Goal: Task Accomplishment & Management: Complete application form

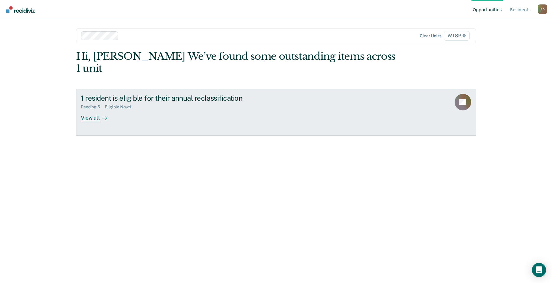
click at [96, 109] on div "View all" at bounding box center [97, 115] width 33 height 12
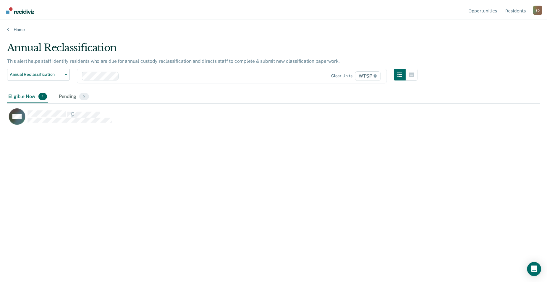
scroll to position [193, 533]
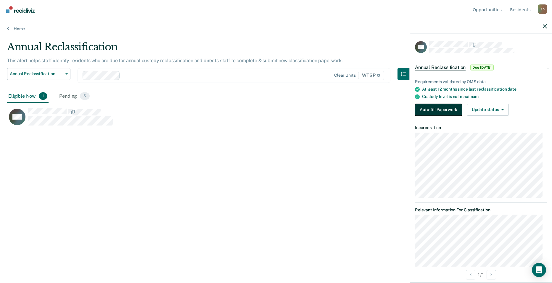
click at [438, 107] on button "Auto-fill Paperwork" at bounding box center [438, 110] width 47 height 12
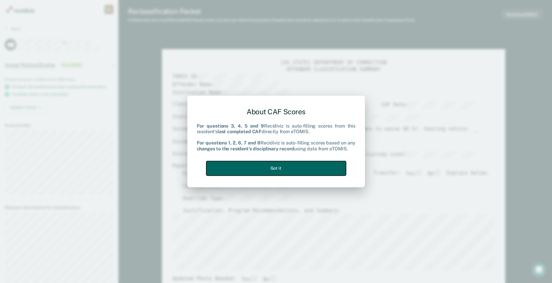
click at [295, 168] on button "Got it" at bounding box center [276, 168] width 140 height 15
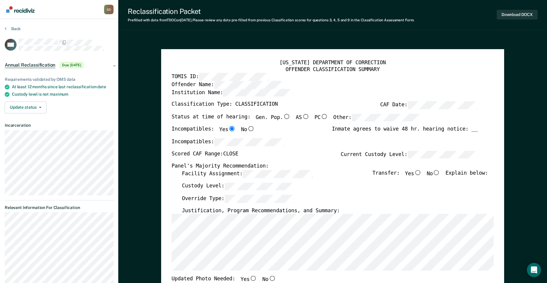
type textarea "x"
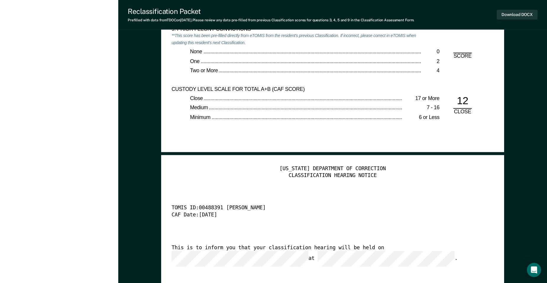
scroll to position [1243, 0]
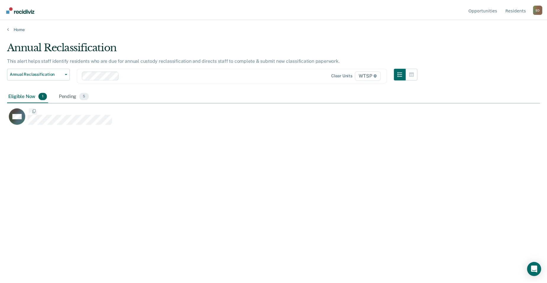
scroll to position [193, 533]
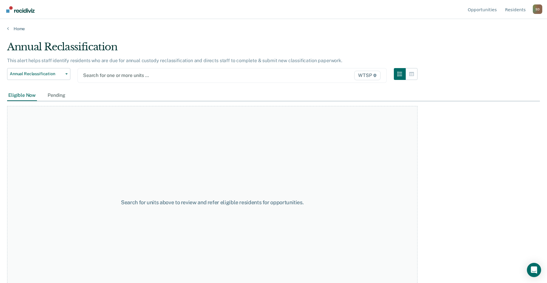
click at [107, 74] on div at bounding box center [187, 75] width 208 height 7
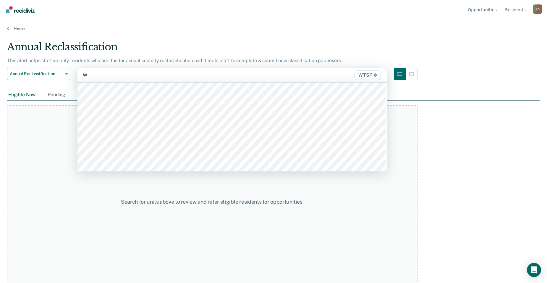
type input "WT"
click at [116, 73] on div at bounding box center [187, 75] width 209 height 7
type input "WT"
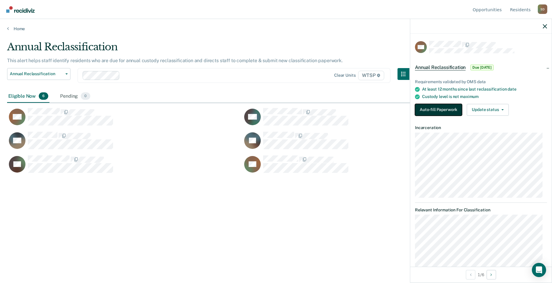
click at [457, 109] on button "Auto-fill Paperwork" at bounding box center [438, 110] width 47 height 12
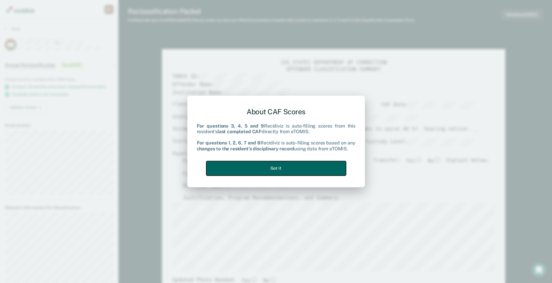
click at [339, 169] on button "Got it" at bounding box center [276, 168] width 140 height 15
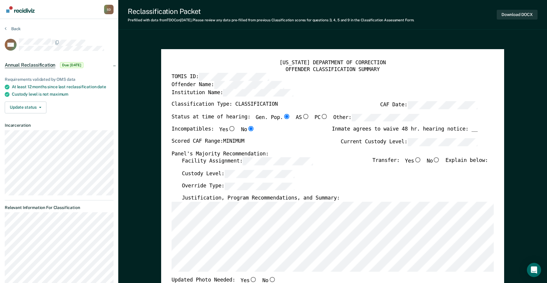
click at [441, 161] on input "No" at bounding box center [436, 159] width 7 height 5
type textarea "x"
radio input "true"
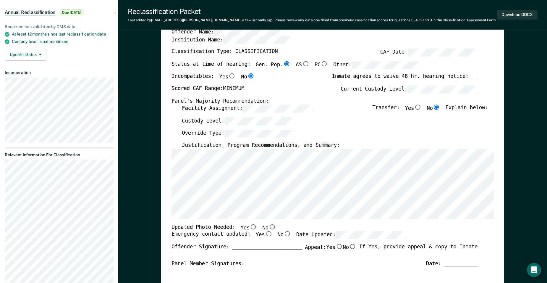
scroll to position [59, 0]
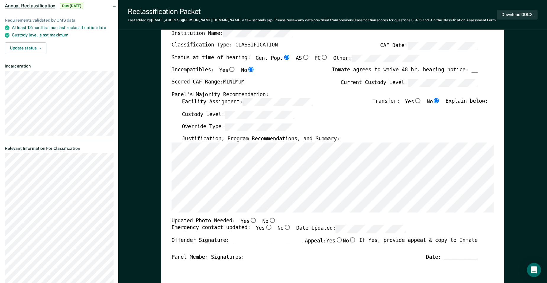
click at [269, 219] on input "No" at bounding box center [272, 220] width 7 height 5
type textarea "x"
radio input "true"
click at [265, 227] on input "Yes" at bounding box center [268, 227] width 7 height 5
type textarea "x"
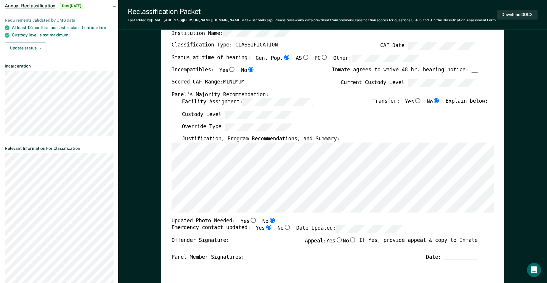
radio input "true"
click at [357, 233] on div "Emergency contact updated: Yes No Date Updated:" at bounding box center [289, 231] width 235 height 12
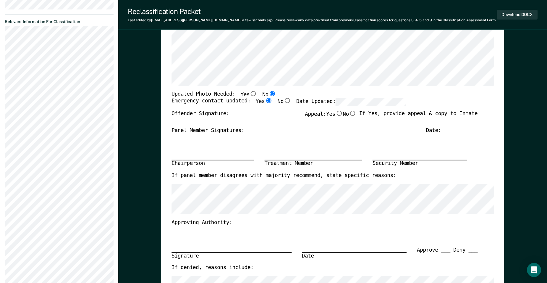
scroll to position [118, 0]
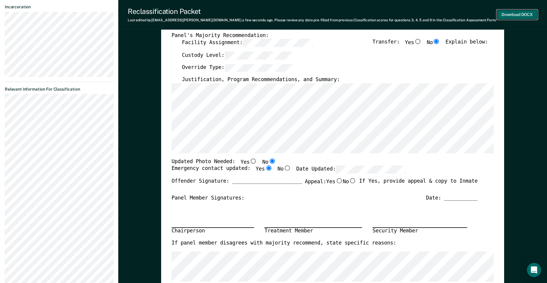
click at [522, 12] on button "Download DOCX" at bounding box center [517, 15] width 41 height 10
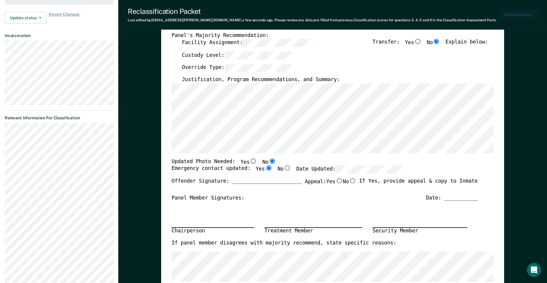
scroll to position [147, 0]
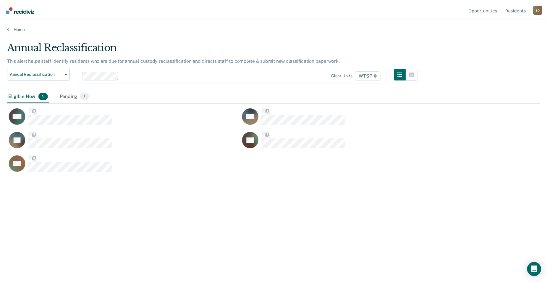
scroll to position [193, 533]
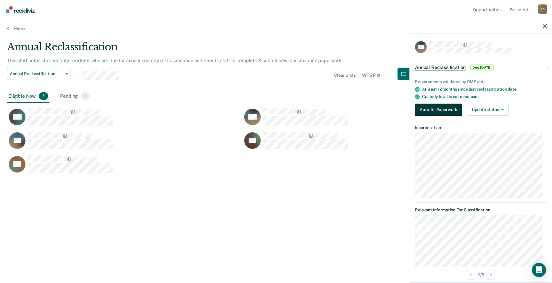
click at [455, 110] on button "Auto-fill Paperwork" at bounding box center [438, 110] width 47 height 12
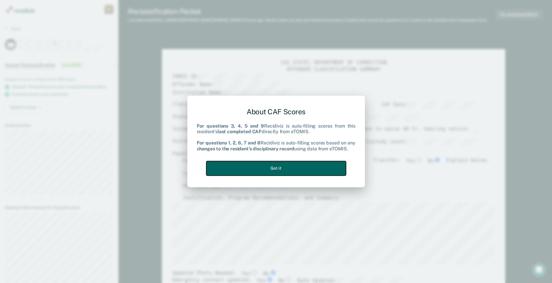
click at [318, 164] on button "Got it" at bounding box center [276, 168] width 140 height 15
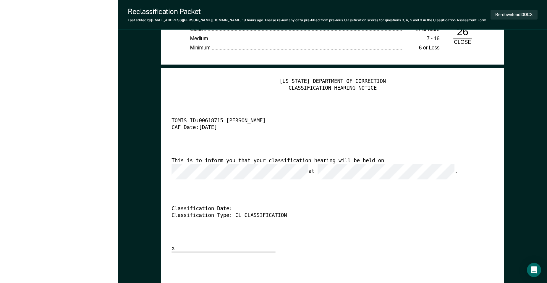
scroll to position [1420, 0]
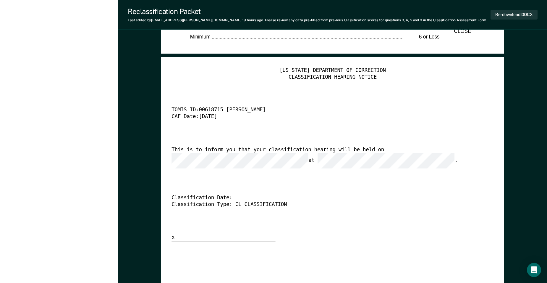
click at [354, 149] on div "This is to inform you that your classification hearing will be held on at ." at bounding box center [325, 157] width 306 height 22
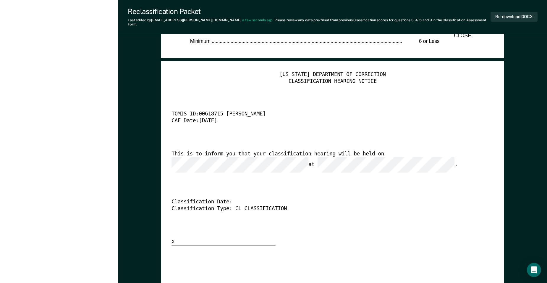
click at [271, 157] on div "This is to inform you that your classification hearing will be held on at ." at bounding box center [325, 162] width 306 height 22
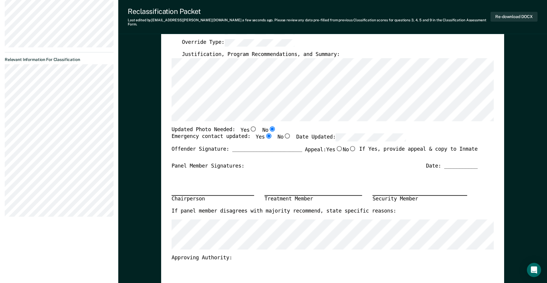
scroll to position [0, 0]
click at [307, 135] on label "Date Updated:" at bounding box center [352, 137] width 110 height 8
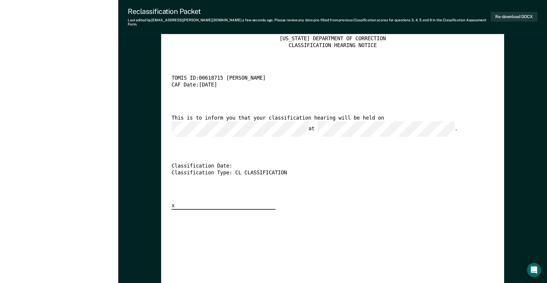
scroll to position [1598, 0]
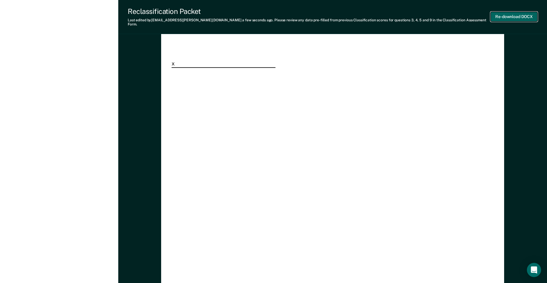
click at [510, 15] on button "Re-download DOCX" at bounding box center [514, 17] width 47 height 10
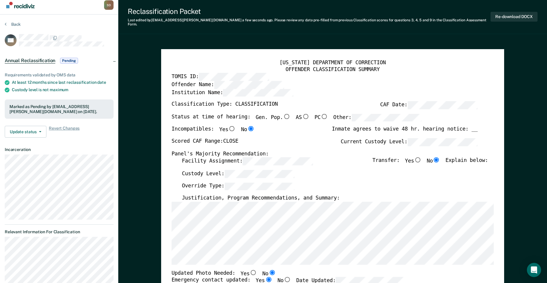
scroll to position [0, 0]
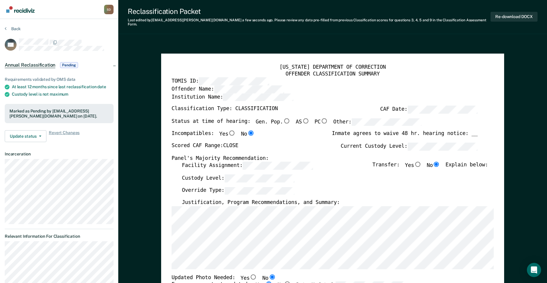
click at [215, 187] on label "Override Type:" at bounding box center [238, 191] width 113 height 8
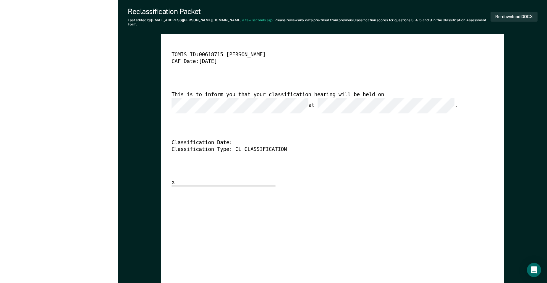
scroll to position [1361, 0]
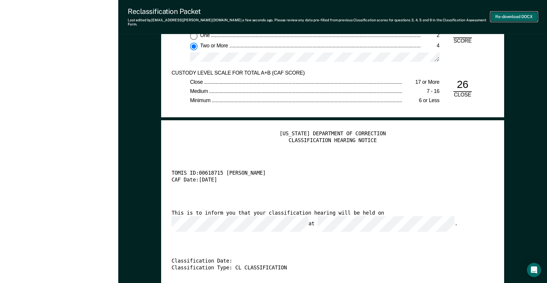
click at [512, 13] on button "Re-download DOCX" at bounding box center [514, 17] width 47 height 10
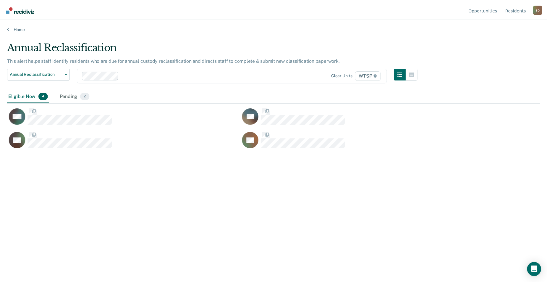
scroll to position [193, 533]
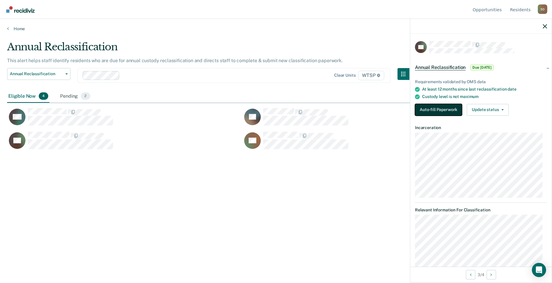
click at [453, 109] on button "Auto-fill Paperwork" at bounding box center [438, 110] width 47 height 12
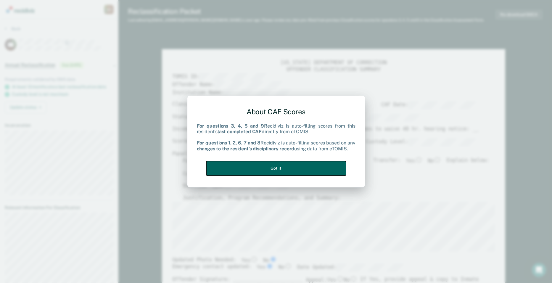
click at [260, 170] on button "Got it" at bounding box center [276, 168] width 140 height 15
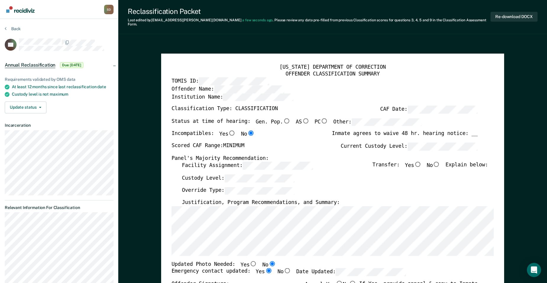
click at [444, 162] on div "Transfer: Yes No Explain below:" at bounding box center [431, 168] width 116 height 12
click at [440, 162] on input "No" at bounding box center [436, 164] width 7 height 5
type textarea "x"
radio input "true"
click at [283, 118] on input "Gen. Pop." at bounding box center [286, 120] width 7 height 5
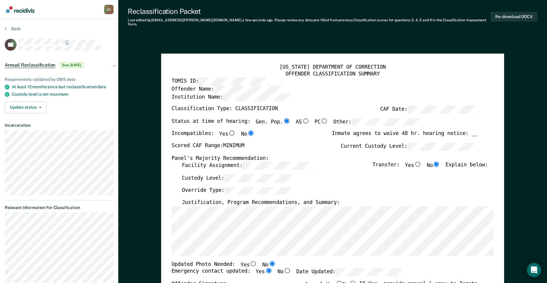
type textarea "x"
radio input "true"
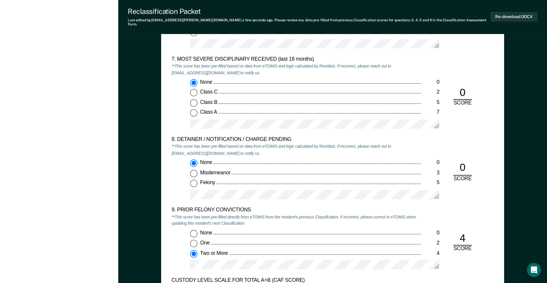
scroll to position [1213, 0]
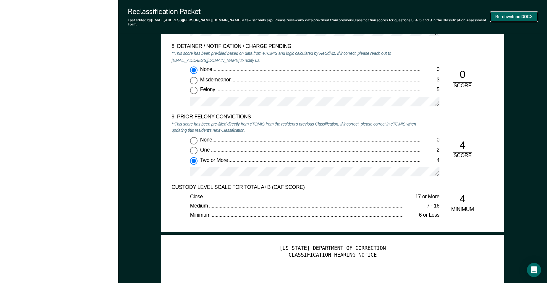
click at [518, 13] on button "Re-download DOCX" at bounding box center [514, 17] width 47 height 10
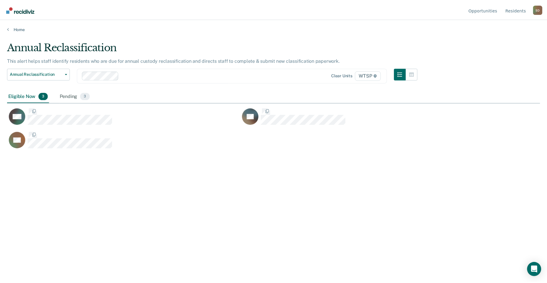
scroll to position [193, 533]
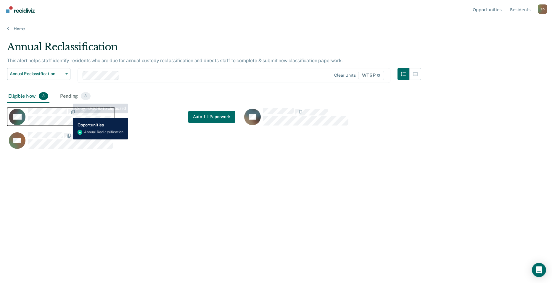
click at [67, 112] on span "CaseloadOpportunityCell-00480961" at bounding box center [67, 112] width 1 height 6
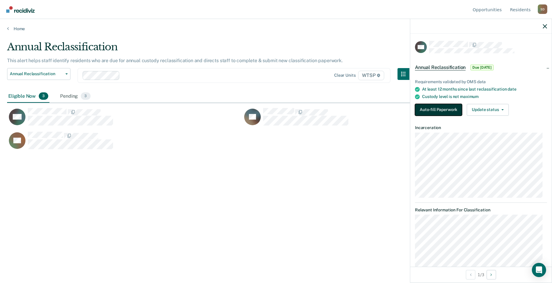
click at [431, 107] on button "Auto-fill Paperwork" at bounding box center [438, 110] width 47 height 12
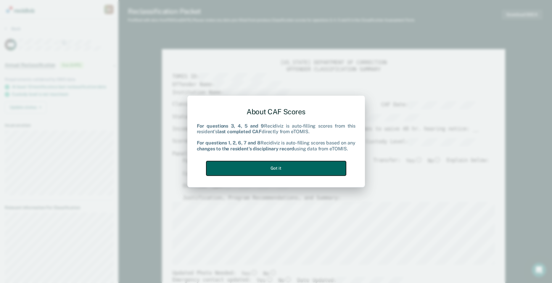
click at [301, 166] on button "Got it" at bounding box center [276, 168] width 140 height 15
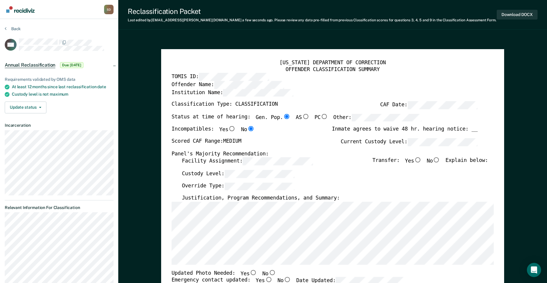
click at [439, 160] on input "No" at bounding box center [436, 159] width 7 height 5
type textarea "x"
radio input "true"
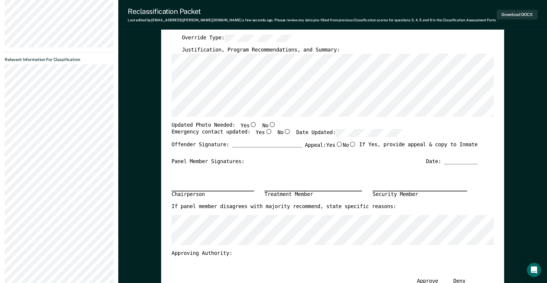
click at [269, 124] on input "No" at bounding box center [272, 124] width 7 height 5
type textarea "x"
radio input "true"
click at [265, 132] on input "Yes" at bounding box center [268, 131] width 7 height 5
type textarea "x"
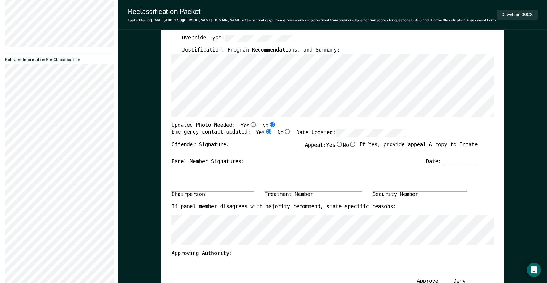
radio input "true"
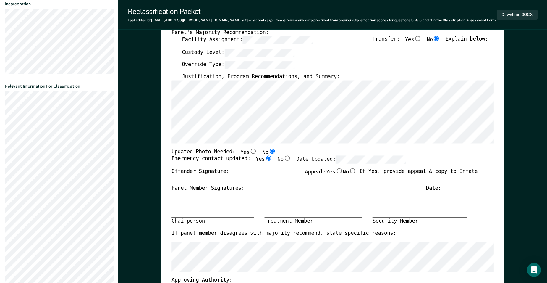
scroll to position [0, 0]
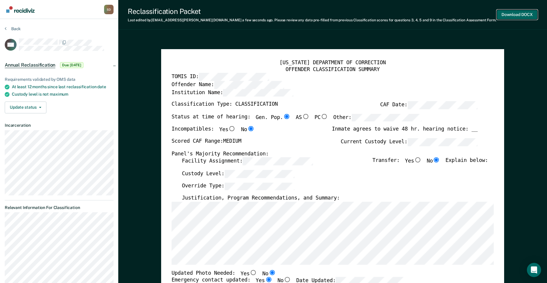
click at [513, 13] on button "Download DOCX" at bounding box center [517, 15] width 41 height 10
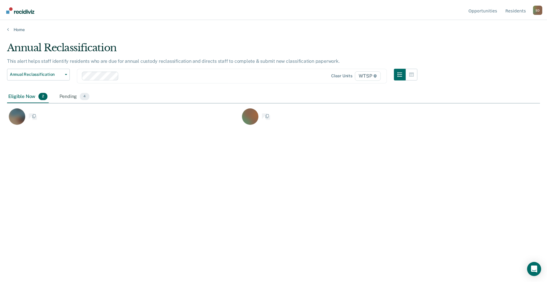
scroll to position [193, 533]
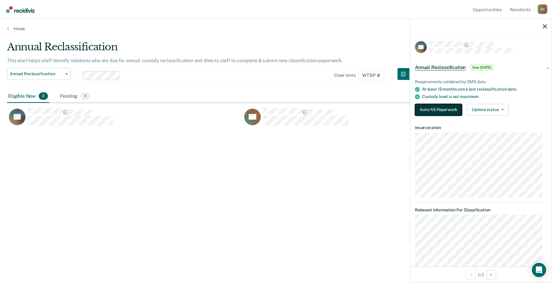
click at [438, 109] on button "Auto-fill Paperwork" at bounding box center [438, 110] width 47 height 12
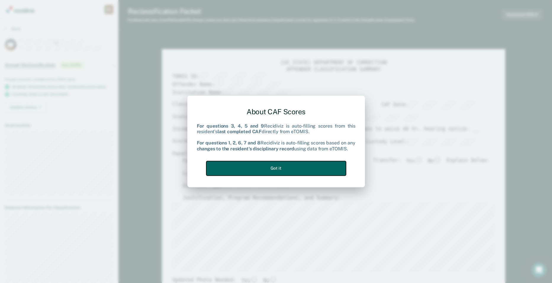
click at [288, 170] on button "Got it" at bounding box center [276, 168] width 140 height 15
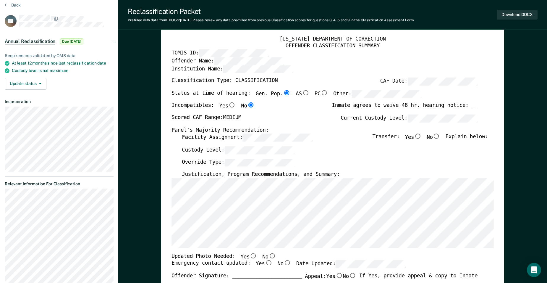
scroll to position [30, 0]
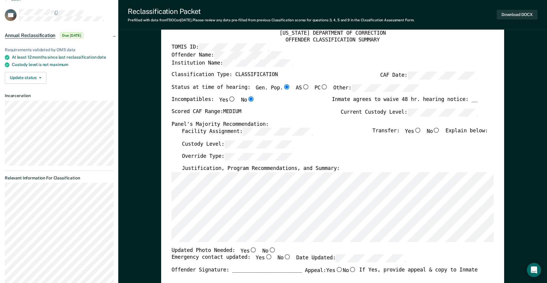
click at [441, 131] on input "No" at bounding box center [436, 130] width 7 height 5
type textarea "x"
radio input "true"
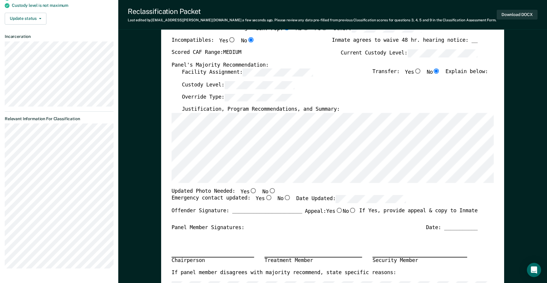
click at [269, 190] on input "No" at bounding box center [272, 190] width 7 height 5
type textarea "x"
radio input "true"
click at [266, 198] on div "Emergency contact updated: Yes No Date Updated:" at bounding box center [289, 201] width 235 height 12
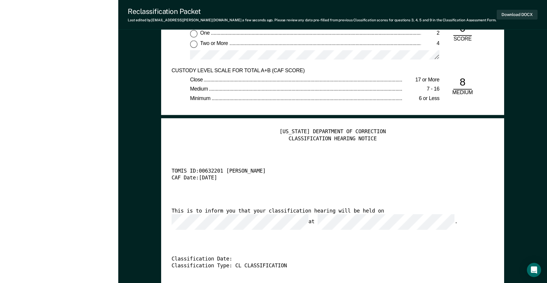
scroll to position [1332, 0]
click at [382, 216] on div "This is to inform you that your classification hearing will be held on at ." at bounding box center [325, 219] width 306 height 22
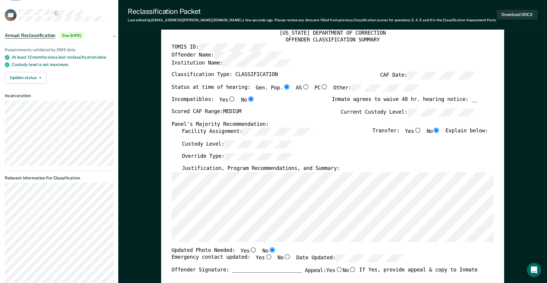
scroll to position [0, 0]
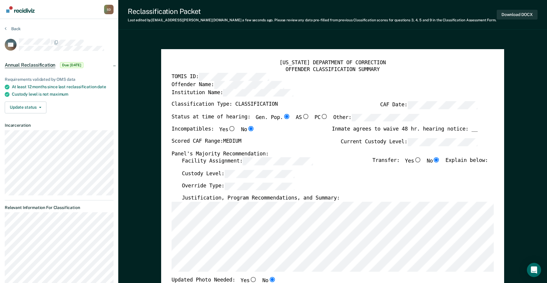
click at [342, 162] on div "Facility Assignment: Transfer: Yes No Explain below:" at bounding box center [335, 163] width 306 height 12
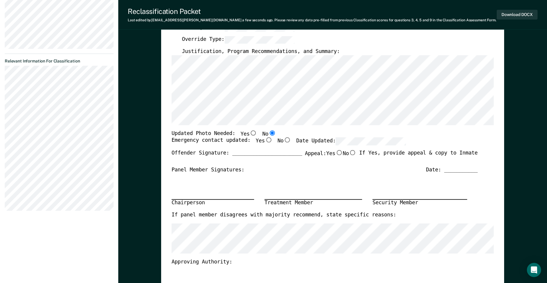
scroll to position [89, 0]
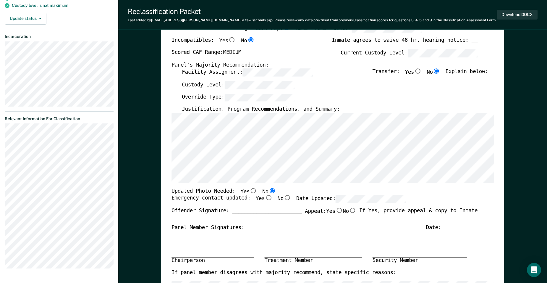
click at [265, 198] on input "Yes" at bounding box center [268, 197] width 7 height 5
type textarea "x"
radio input "true"
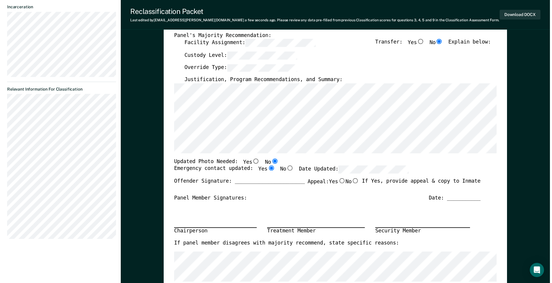
scroll to position [0, 0]
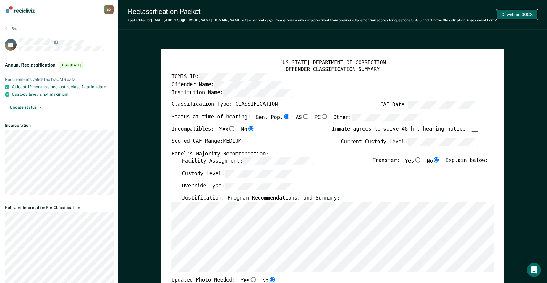
drag, startPoint x: 515, startPoint y: 15, endPoint x: 377, endPoint y: 58, distance: 144.8
click at [515, 15] on button "Download DOCX" at bounding box center [517, 15] width 41 height 10
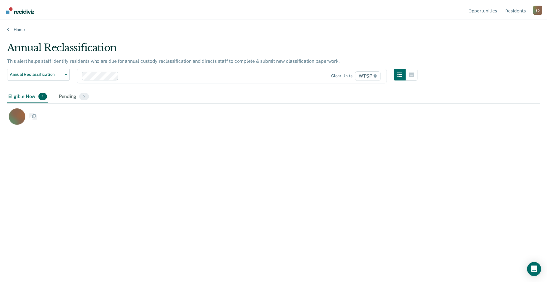
scroll to position [193, 533]
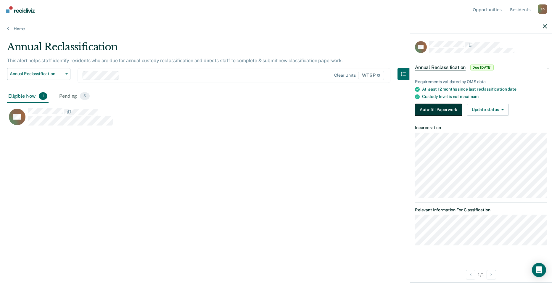
click at [427, 112] on button "Auto-fill Paperwork" at bounding box center [438, 110] width 47 height 12
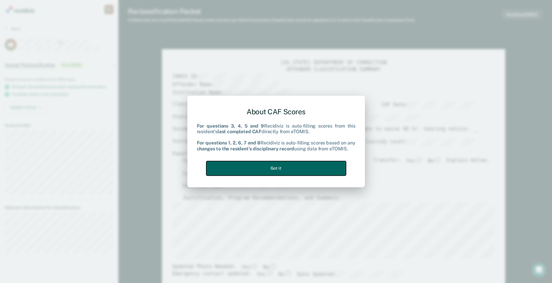
click at [296, 170] on button "Got it" at bounding box center [276, 168] width 140 height 15
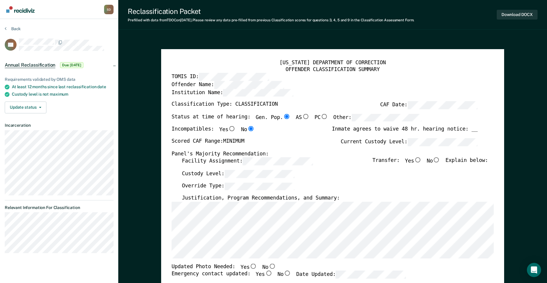
click at [440, 161] on input "No" at bounding box center [436, 159] width 7 height 5
type textarea "x"
radio input "true"
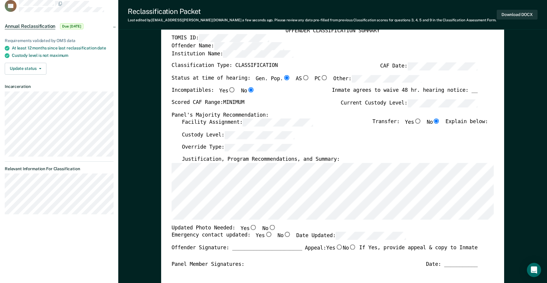
scroll to position [59, 0]
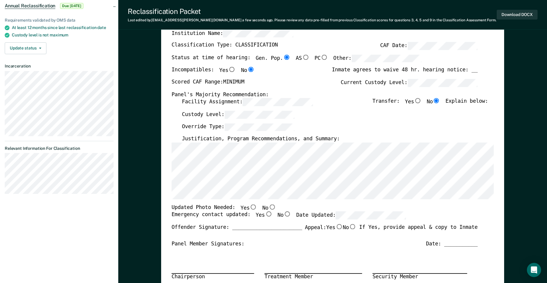
click at [269, 207] on input "No" at bounding box center [272, 206] width 7 height 5
type textarea "x"
radio input "true"
click at [265, 213] on input "Yes" at bounding box center [268, 214] width 7 height 5
type textarea "x"
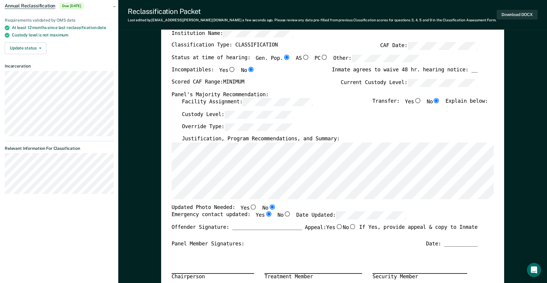
radio input "true"
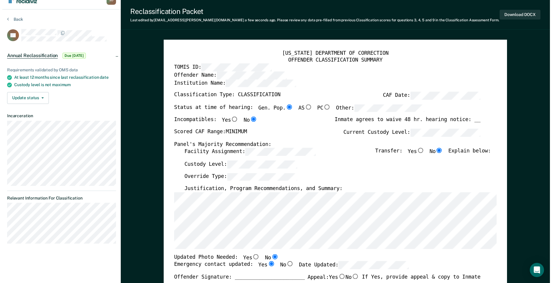
scroll to position [0, 0]
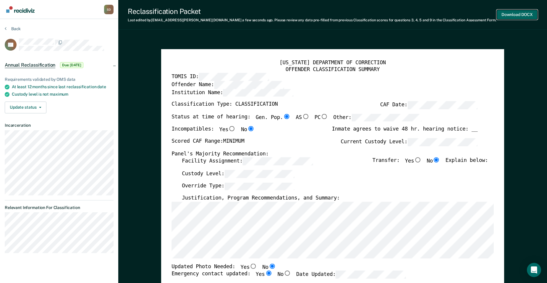
drag, startPoint x: 521, startPoint y: 14, endPoint x: 498, endPoint y: 20, distance: 23.1
click at [521, 14] on button "Download DOCX" at bounding box center [517, 15] width 41 height 10
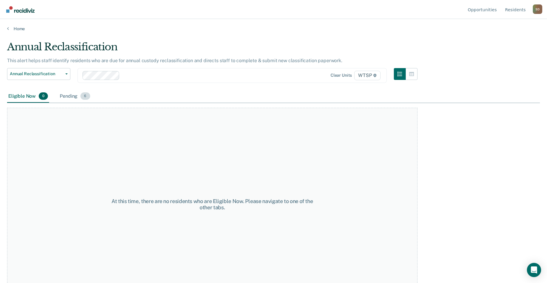
click at [67, 97] on div "Pending 6" at bounding box center [75, 96] width 33 height 13
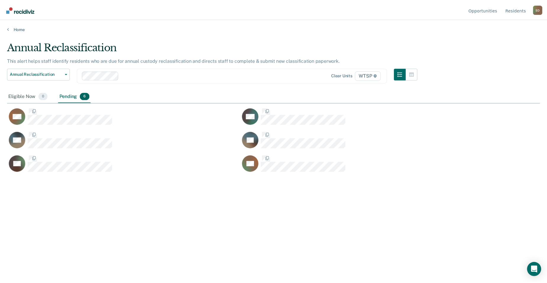
scroll to position [193, 533]
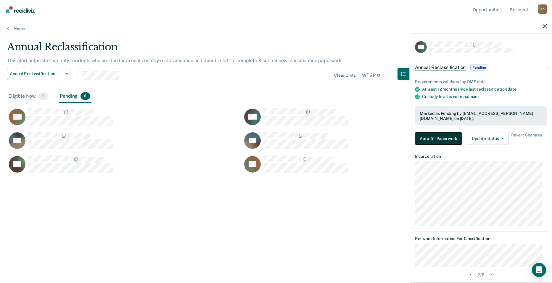
click at [450, 136] on button "Auto-fill Paperwork" at bounding box center [438, 139] width 47 height 12
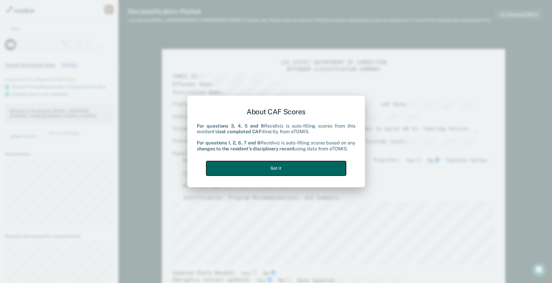
click at [331, 163] on button "Got it" at bounding box center [276, 168] width 140 height 15
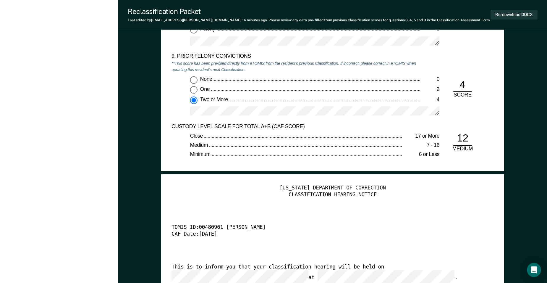
scroll to position [1332, 0]
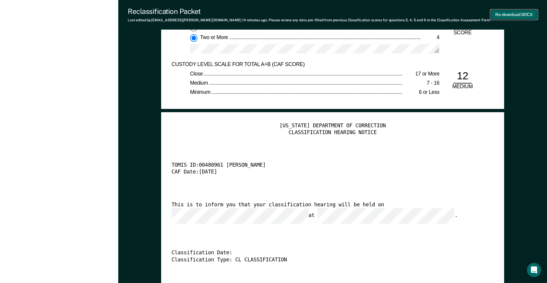
click at [516, 14] on button "Re-download DOCX" at bounding box center [514, 15] width 47 height 10
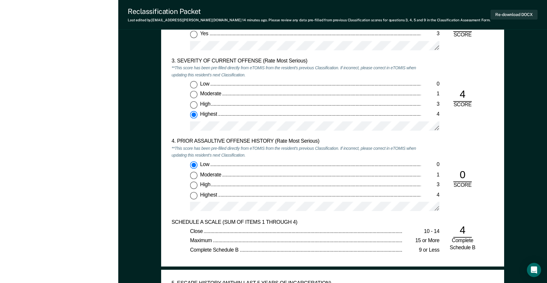
scroll to position [651, 0]
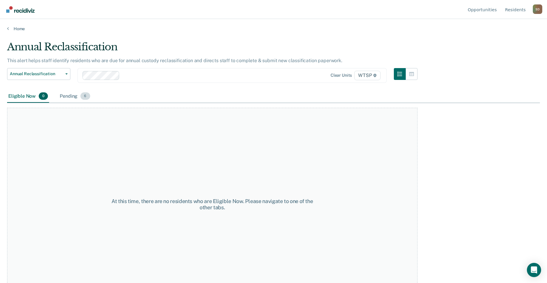
click at [72, 101] on div "Pending 6" at bounding box center [75, 96] width 33 height 13
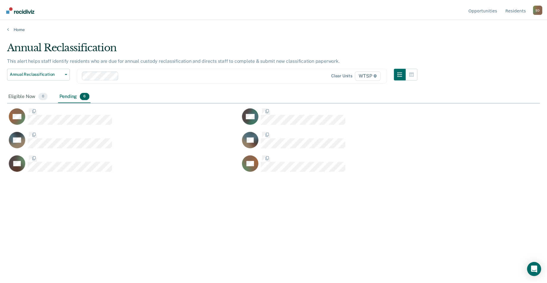
scroll to position [193, 533]
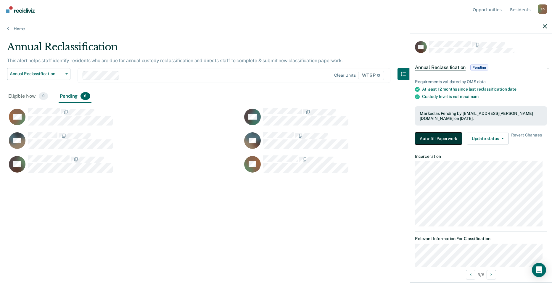
click at [444, 136] on button "Auto-fill Paperwork" at bounding box center [438, 139] width 47 height 12
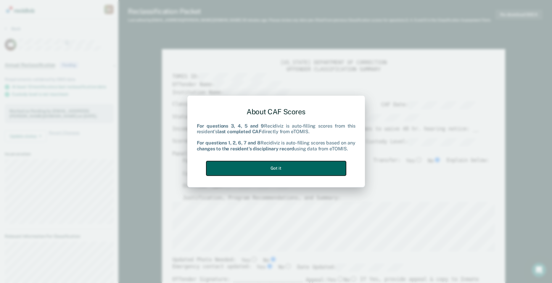
click at [314, 166] on button "Got it" at bounding box center [276, 168] width 140 height 15
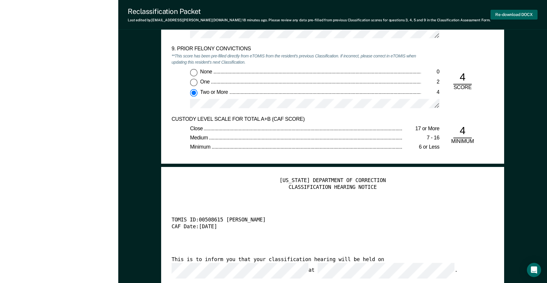
scroll to position [1272, 0]
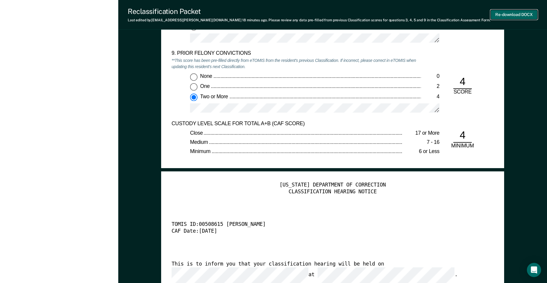
click at [525, 14] on button "Re-download DOCX" at bounding box center [514, 15] width 47 height 10
type textarea "x"
